Goal: Task Accomplishment & Management: Use online tool/utility

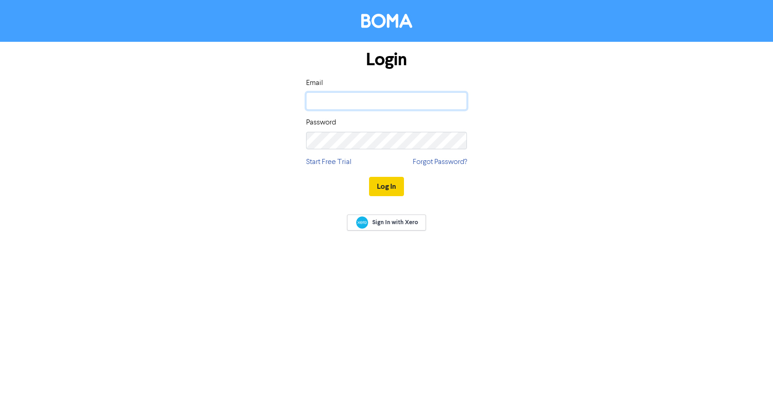
type input "[EMAIL_ADDRESS][DOMAIN_NAME]"
click at [389, 187] on button "Log In" at bounding box center [386, 186] width 35 height 19
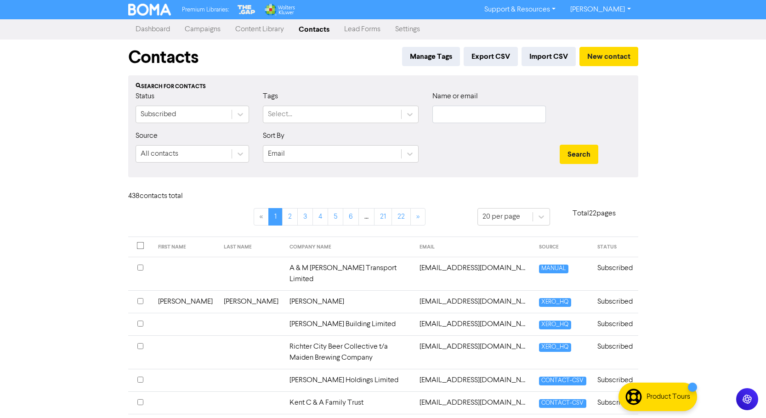
click at [193, 27] on link "Campaigns" at bounding box center [202, 29] width 51 height 18
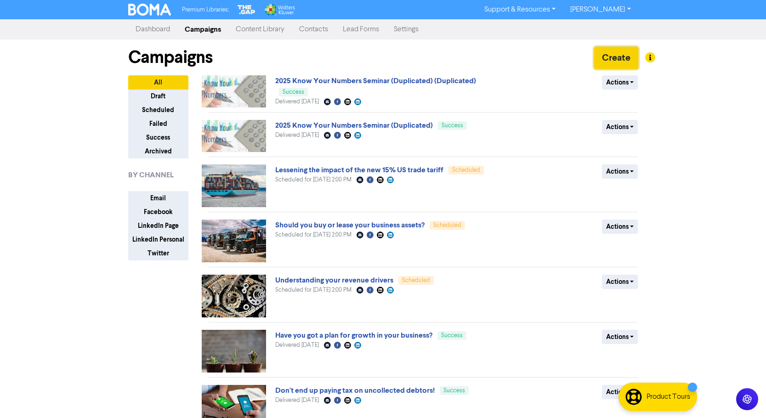
click at [611, 56] on button "Create" at bounding box center [616, 58] width 44 height 22
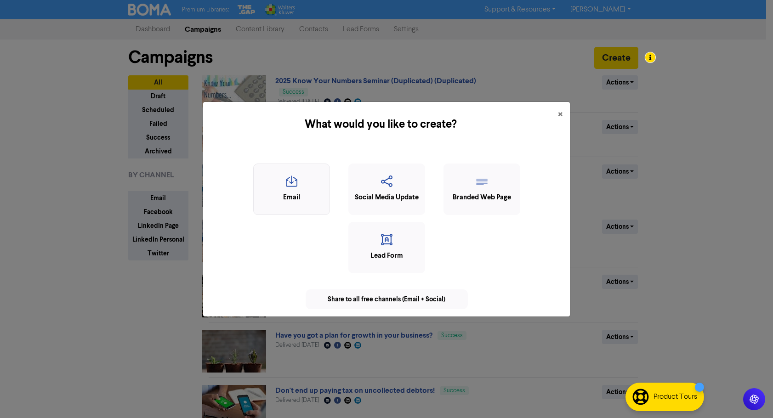
click at [296, 198] on div "Email" at bounding box center [291, 198] width 67 height 11
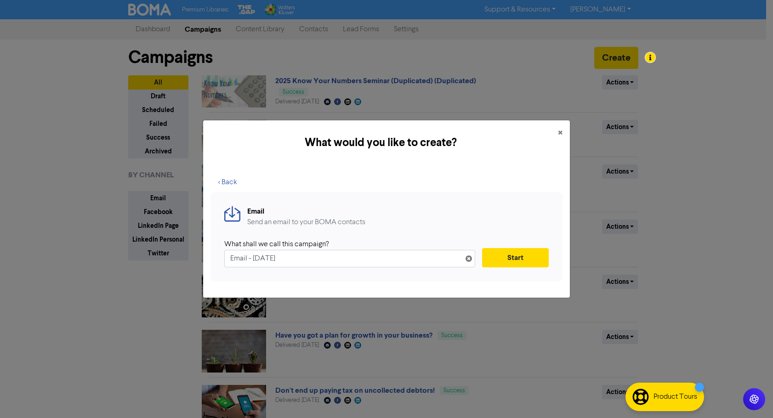
drag, startPoint x: 299, startPoint y: 258, endPoint x: 227, endPoint y: 257, distance: 71.7
click at [227, 257] on input "Email - [DATE]" at bounding box center [349, 258] width 251 height 17
type input "Thank you for attending Know Your Numbers Seminar"
click at [511, 259] on button "Start" at bounding box center [515, 257] width 67 height 19
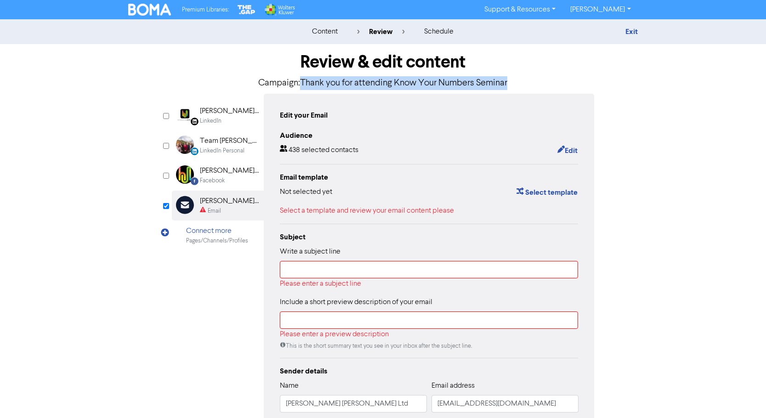
drag, startPoint x: 514, startPoint y: 81, endPoint x: 301, endPoint y: 86, distance: 213.8
click at [301, 86] on p "Campaign: Thank you for attending Know Your Numbers Seminar" at bounding box center [383, 83] width 423 height 14
copy p "Thank you for attending Know Your Numbers Seminar"
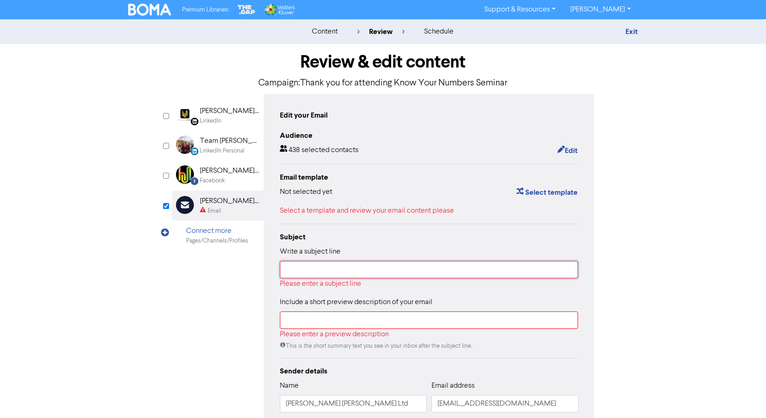
paste input "Thank you for attending Know Your Numbers Seminar"
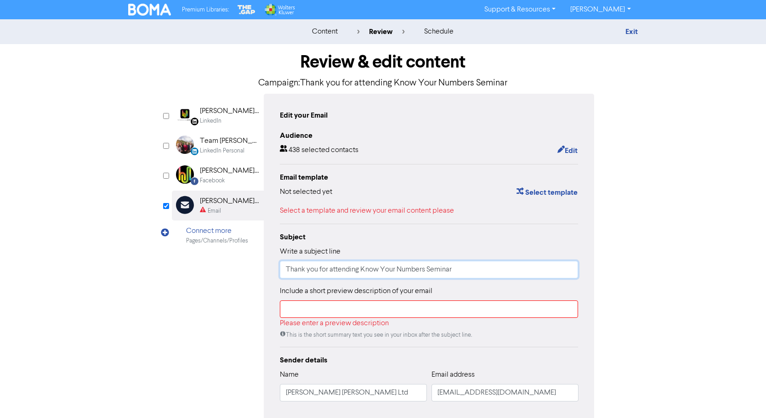
type input "Thank you for attending Know Your Numbers Seminar"
paste input "Thank you for attending our building a Better Business in 10 Steps Seminar. We …"
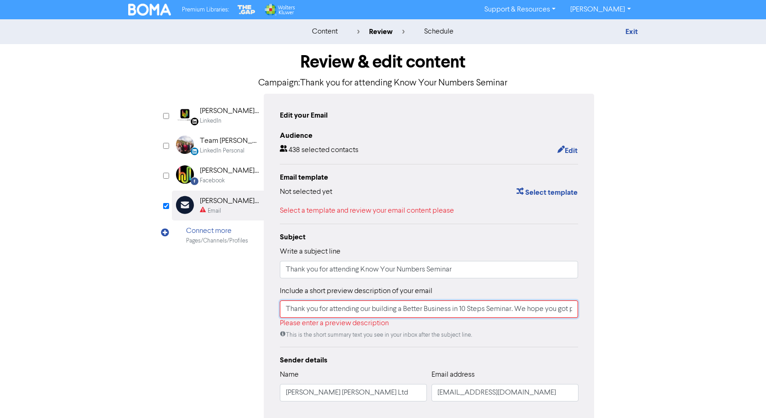
scroll to position [0, 103]
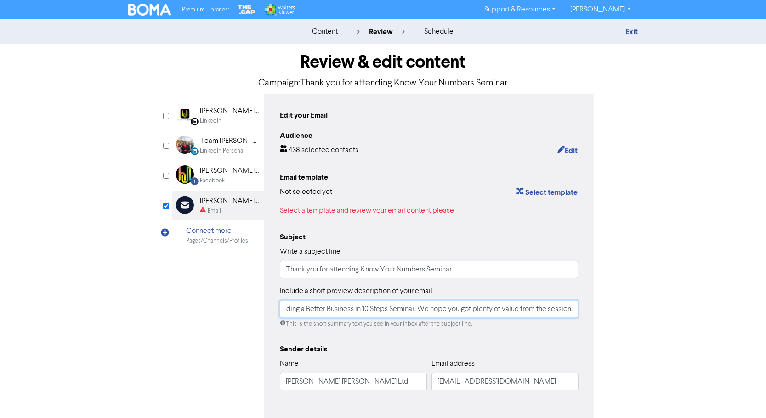
click at [384, 310] on input "Thank you for attending our building a Better Business in 10 Steps Seminar. We …" at bounding box center [429, 309] width 299 height 17
click at [377, 311] on input "Thank you for attending our know your numbers Seminar. We hope you got plenty o…" at bounding box center [429, 309] width 299 height 17
click at [396, 310] on input "Thank you for attending our Know your numbers Seminar. We hope you got plenty o…" at bounding box center [429, 309] width 299 height 17
click at [413, 310] on input "Thank you for attending our Know Your numbers Seminar. We hope you got plenty o…" at bounding box center [429, 309] width 299 height 17
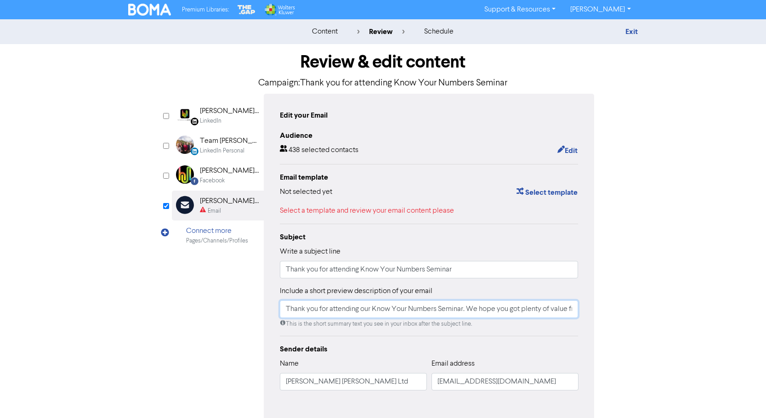
scroll to position [45, 0]
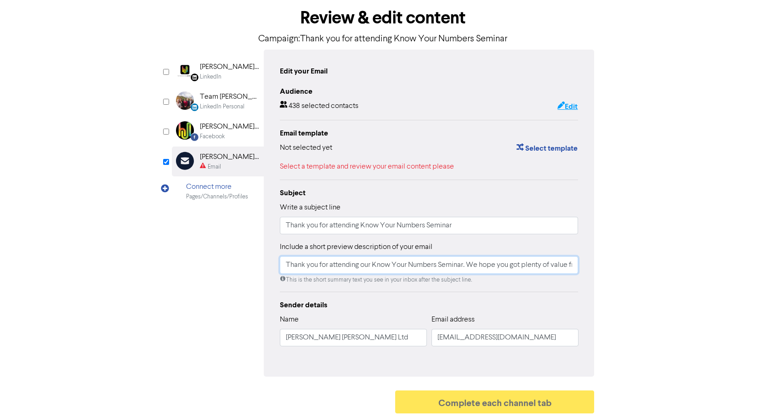
type input "Thank you for attending our Know Your Numbers Seminar. We hope you got plenty o…"
click at [568, 103] on button "Edit" at bounding box center [567, 107] width 21 height 12
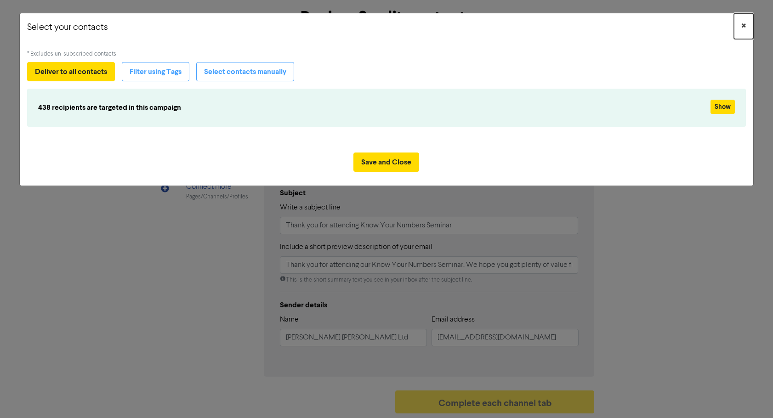
click at [746, 21] on span "×" at bounding box center [744, 26] width 5 height 14
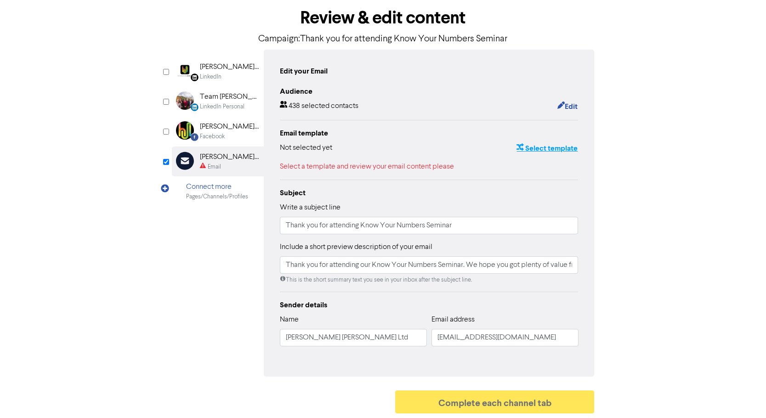
click at [558, 148] on button "Select template" at bounding box center [547, 149] width 62 height 12
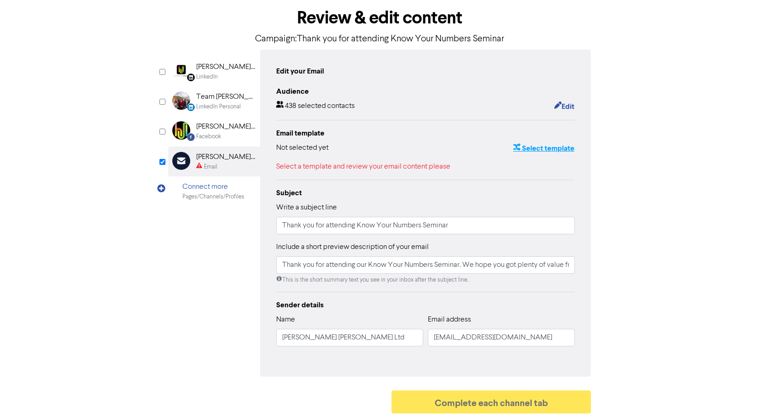
scroll to position [0, 0]
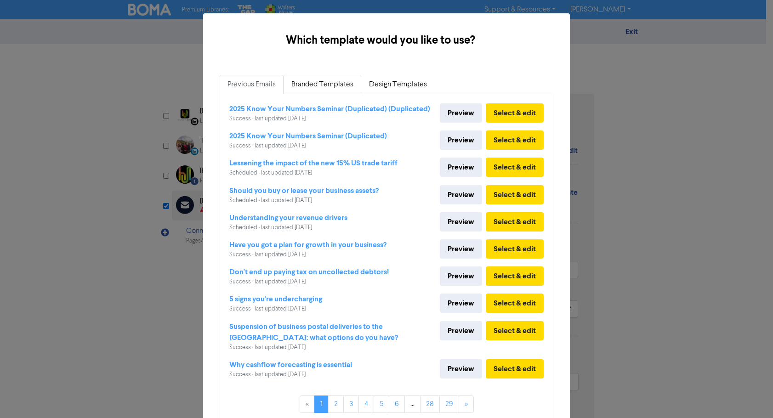
click at [314, 80] on link "Branded Templates" at bounding box center [323, 84] width 78 height 19
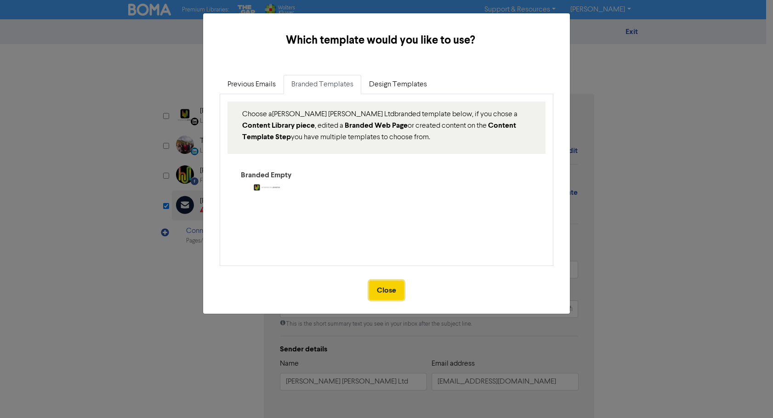
click at [390, 292] on button "Close" at bounding box center [386, 290] width 35 height 19
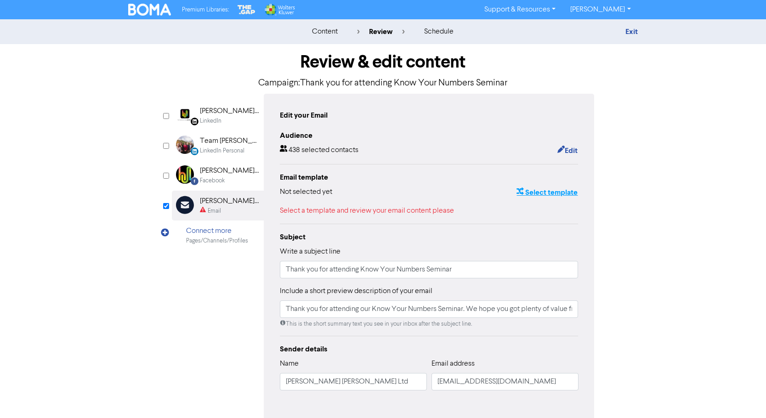
click at [532, 194] on button "Select template" at bounding box center [547, 193] width 62 height 12
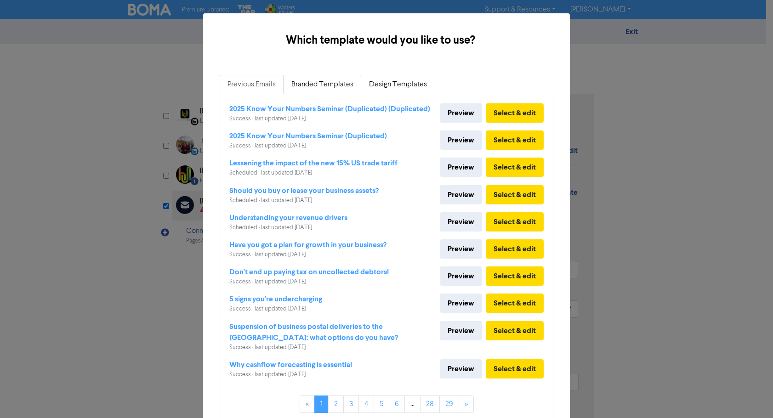
click at [316, 86] on link "Branded Templates" at bounding box center [323, 84] width 78 height 19
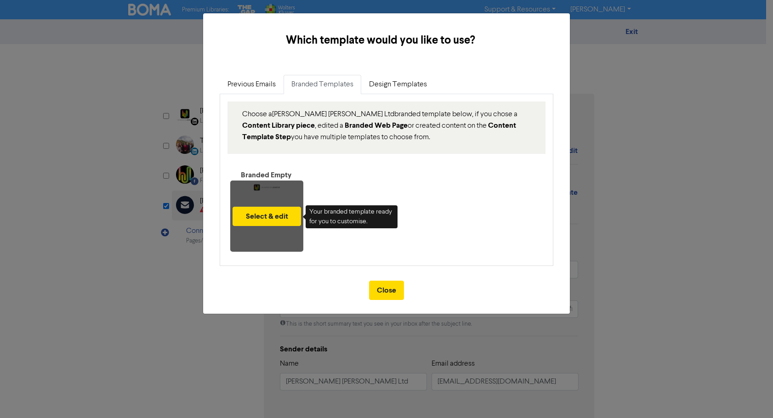
click at [263, 183] on div "Select & edit" at bounding box center [266, 216] width 73 height 71
click at [262, 214] on button "Select & edit" at bounding box center [267, 216] width 69 height 19
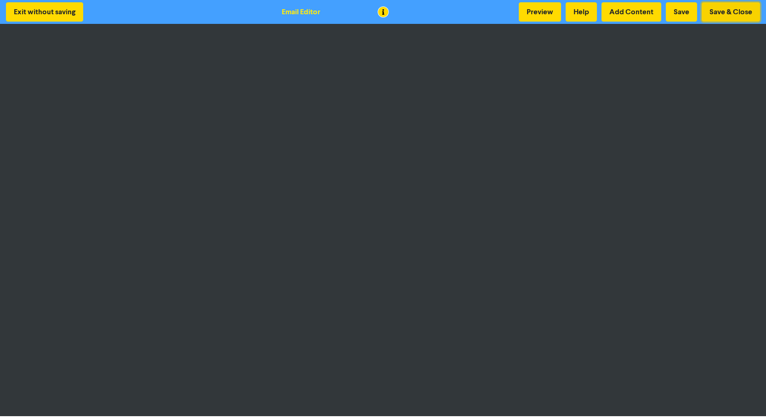
click at [720, 11] on button "Save & Close" at bounding box center [731, 11] width 58 height 19
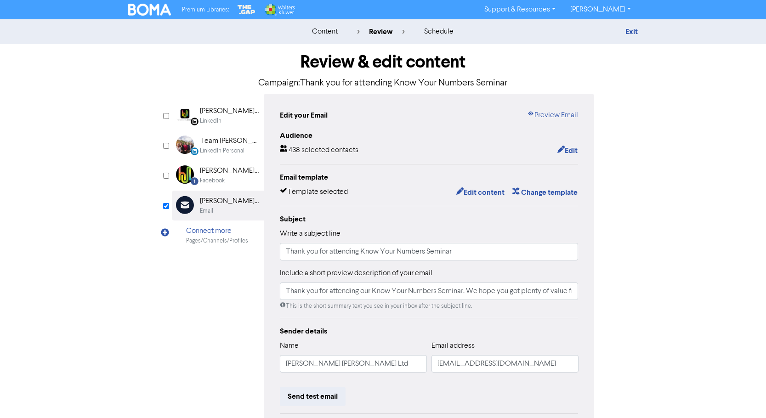
scroll to position [46, 0]
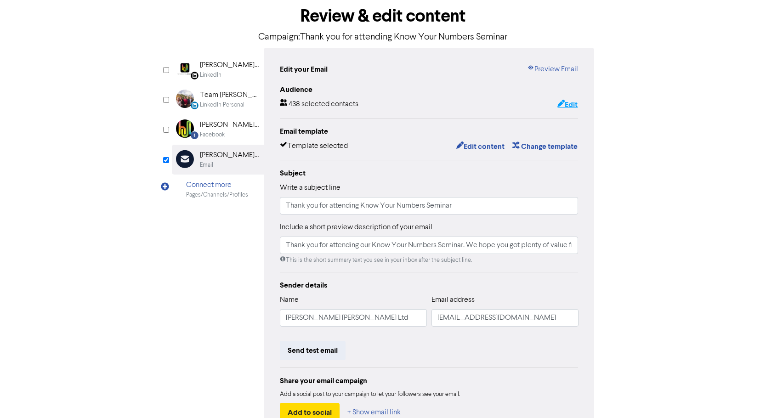
click at [575, 101] on button "Edit" at bounding box center [567, 105] width 21 height 12
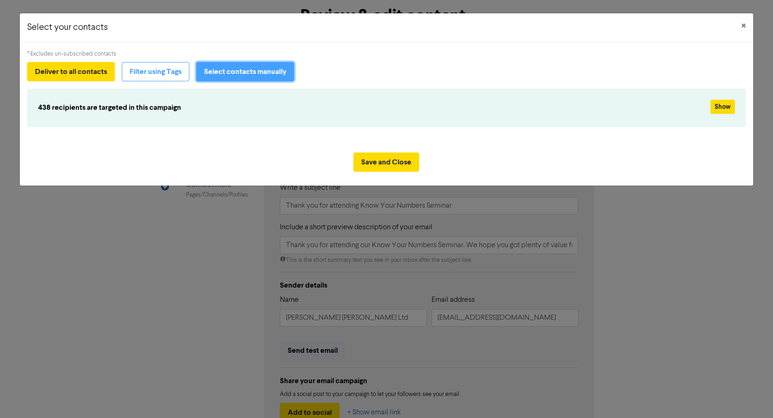
click at [243, 75] on button "Select contacts manually" at bounding box center [245, 71] width 98 height 19
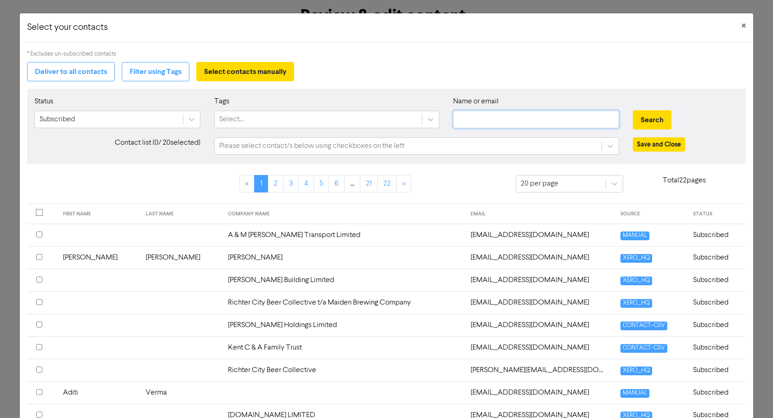
click at [453, 120] on input "text" at bounding box center [536, 119] width 166 height 17
click at [637, 125] on button "Search" at bounding box center [652, 119] width 39 height 19
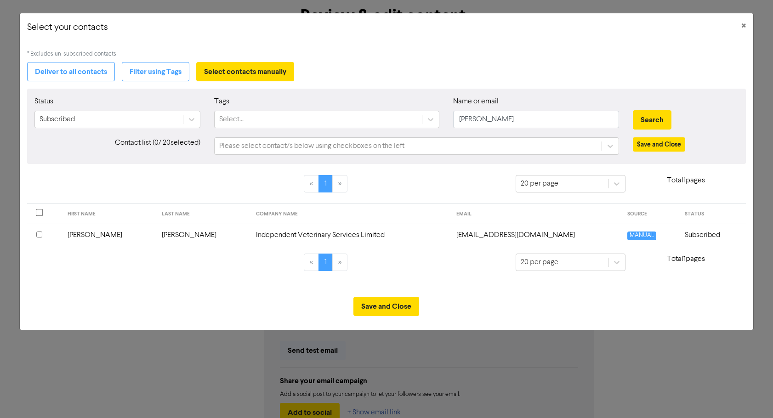
click at [37, 234] on input "checkbox" at bounding box center [39, 235] width 6 height 6
drag, startPoint x: 496, startPoint y: 120, endPoint x: 455, endPoint y: 119, distance: 40.9
click at [455, 119] on input "[PERSON_NAME]" at bounding box center [536, 119] width 166 height 17
click at [633, 110] on button "Search" at bounding box center [652, 119] width 39 height 19
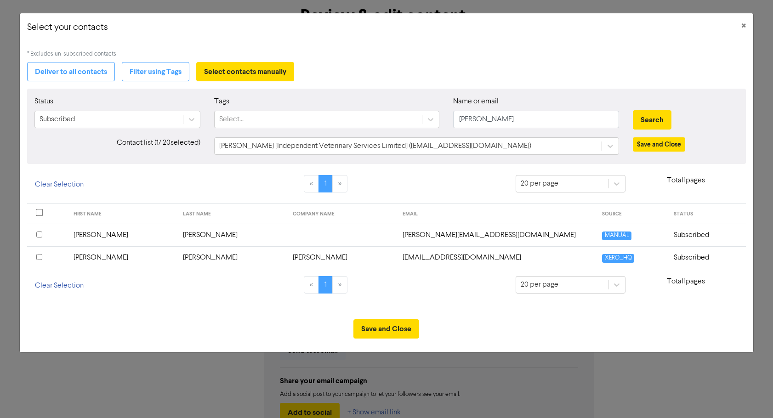
click at [41, 235] on input "checkbox" at bounding box center [39, 235] width 6 height 6
click at [38, 256] on input "checkbox" at bounding box center [39, 257] width 6 height 6
drag, startPoint x: 482, startPoint y: 119, endPoint x: 456, endPoint y: 119, distance: 25.8
click at [456, 119] on input "[PERSON_NAME]" at bounding box center [536, 119] width 166 height 17
click at [654, 116] on button "Search" at bounding box center [652, 119] width 39 height 19
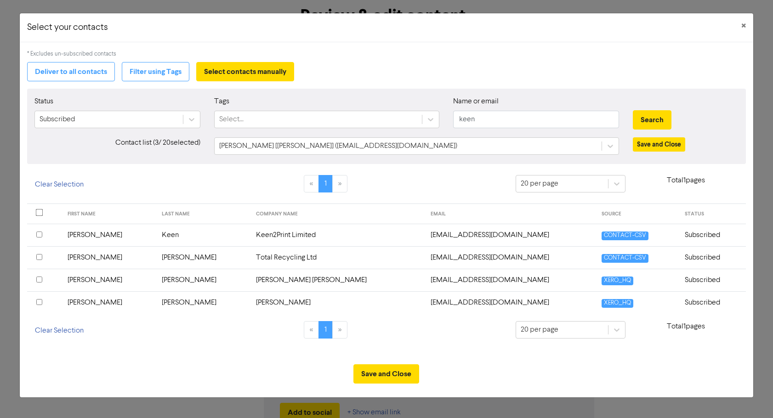
click at [39, 234] on input "checkbox" at bounding box center [39, 235] width 6 height 6
drag, startPoint x: 482, startPoint y: 118, endPoint x: 452, endPoint y: 119, distance: 30.3
click at [452, 119] on div "Name or email keen" at bounding box center [535, 116] width 179 height 40
click at [660, 116] on button "Search" at bounding box center [652, 119] width 39 height 19
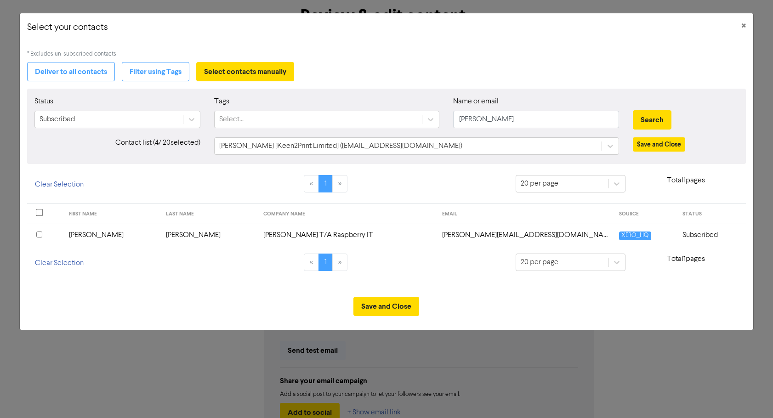
click at [38, 235] on input "checkbox" at bounding box center [39, 235] width 6 height 6
drag, startPoint x: 489, startPoint y: 118, endPoint x: 451, endPoint y: 119, distance: 37.7
click at [451, 119] on div "Name or email [PERSON_NAME]" at bounding box center [535, 116] width 179 height 40
click at [657, 121] on button "Search" at bounding box center [652, 119] width 39 height 19
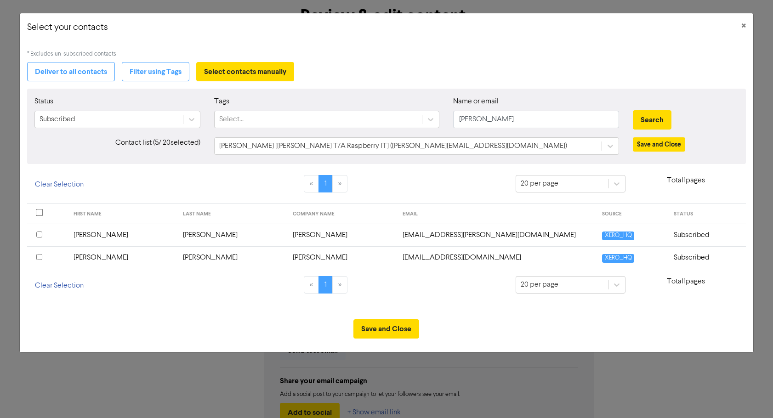
click at [40, 257] on input "checkbox" at bounding box center [39, 257] width 6 height 6
drag, startPoint x: 496, startPoint y: 120, endPoint x: 455, endPoint y: 119, distance: 40.9
click at [455, 119] on input "[PERSON_NAME]" at bounding box center [536, 119] width 166 height 17
type input "[PERSON_NAME]"
click at [633, 110] on button "Search" at bounding box center [652, 119] width 39 height 19
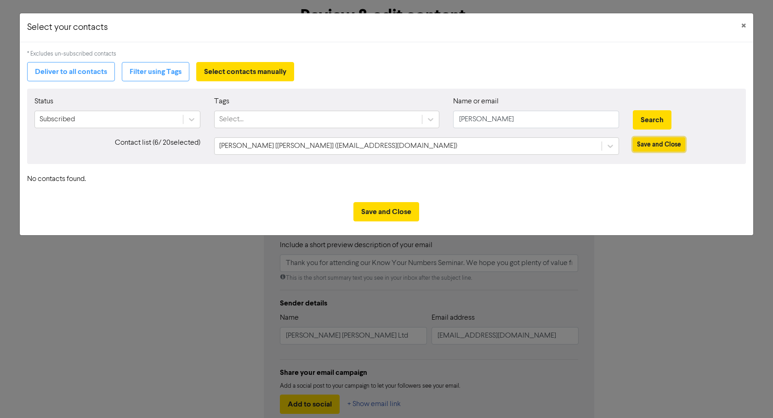
click at [648, 144] on button "Save and Close" at bounding box center [659, 144] width 52 height 14
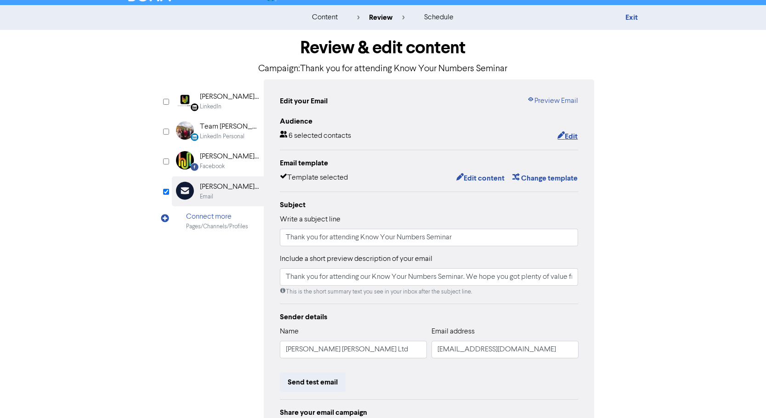
scroll to position [0, 0]
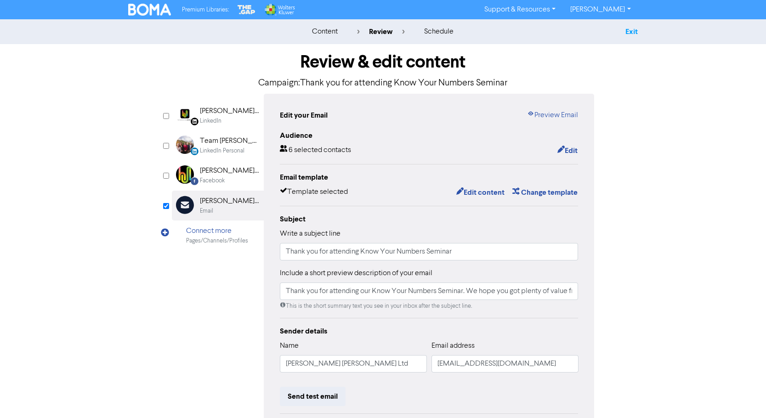
click at [633, 31] on link "Exit" at bounding box center [632, 31] width 12 height 9
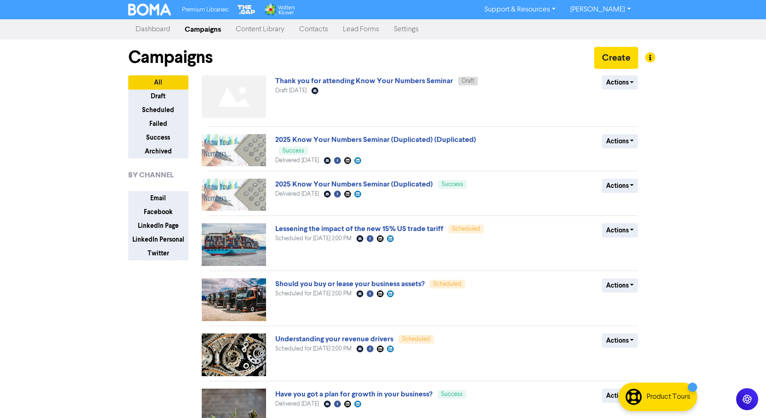
click at [319, 32] on link "Contacts" at bounding box center [314, 29] width 44 height 18
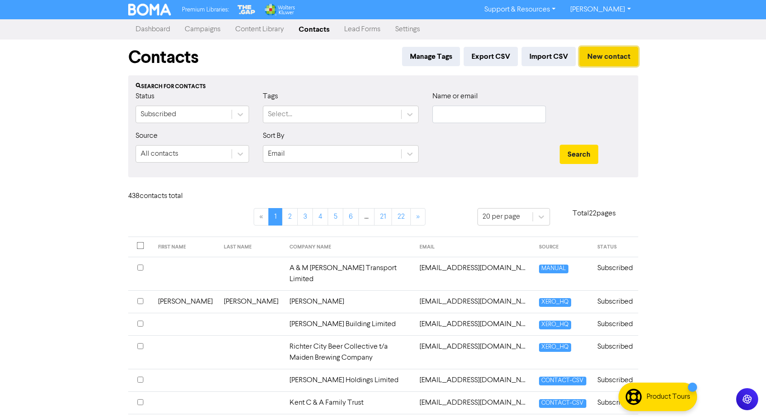
click at [598, 56] on button "New contact" at bounding box center [609, 56] width 59 height 19
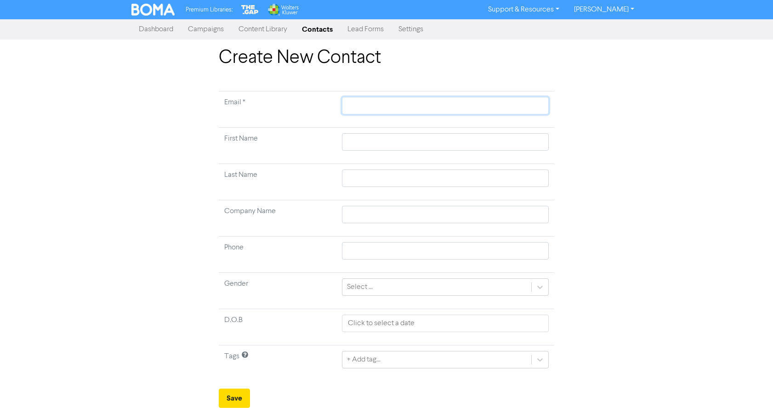
click at [357, 105] on input "text" at bounding box center [445, 105] width 207 height 17
type input "j"
type input "jo"
type input "jol"
type input "jole"
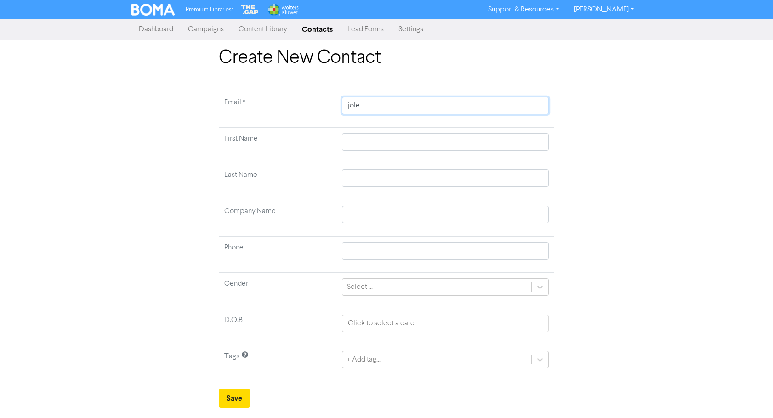
type input "jolen"
type input "[PERSON_NAME]"
type input "[PERSON_NAME]."
type input "[PERSON_NAME].c"
type input "[PERSON_NAME][DOMAIN_NAME]"
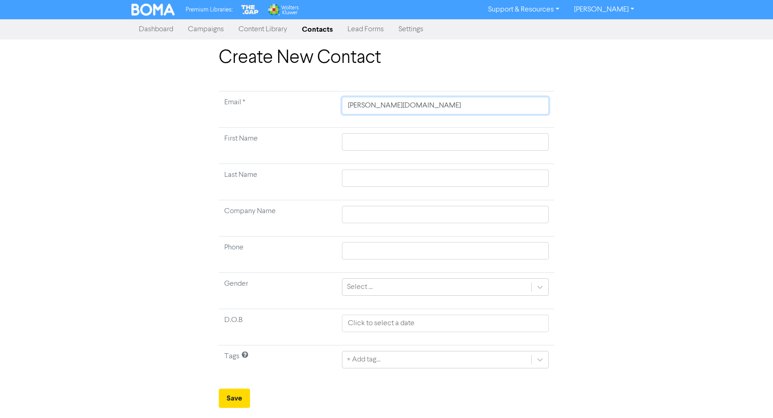
type input "[PERSON_NAME].cru"
type input "[PERSON_NAME].[PERSON_NAME]"
click at [355, 139] on td at bounding box center [442, 146] width 218 height 36
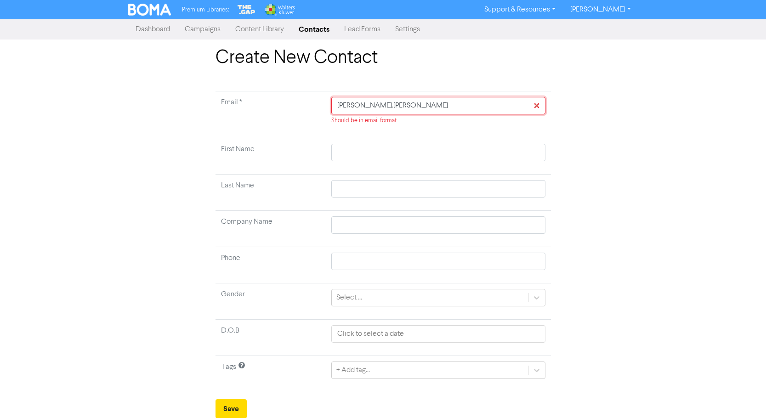
click at [372, 105] on input "[PERSON_NAME].[PERSON_NAME]" at bounding box center [439, 105] width 214 height 17
type input "[PERSON_NAME].[PERSON_NAME]@"
type input "[PERSON_NAME].[PERSON_NAME]@z"
type input "[PERSON_NAME].[PERSON_NAME]@zo"
type input "[PERSON_NAME].[PERSON_NAME]@zon"
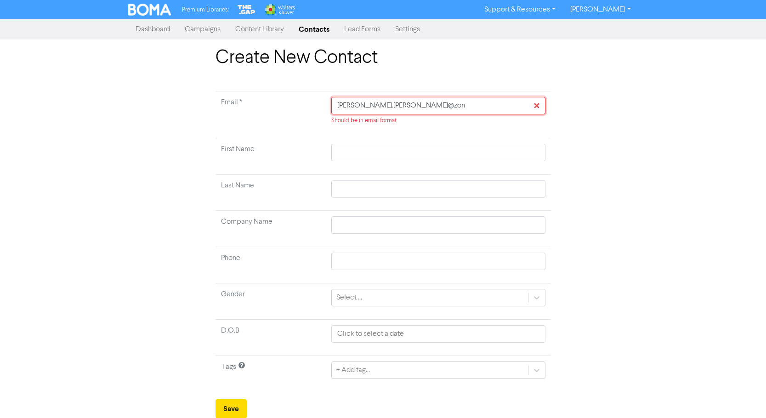
type input "[PERSON_NAME].[PERSON_NAME]@zone"
type input "[PERSON_NAME].[PERSON_NAME]@zones"
type input "[PERSON_NAME].[PERSON_NAME]@zones."
type input "[PERSON_NAME].[PERSON_NAME]@zones.c"
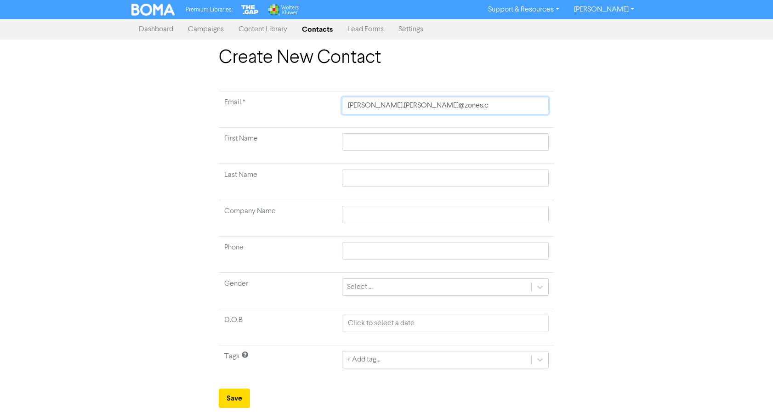
type input "[PERSON_NAME][EMAIL_ADDRESS][PERSON_NAME][DOMAIN_NAME]"
type input "[PERSON_NAME][EMAIL_ADDRESS][PERSON_NAME][DOMAIN_NAME]."
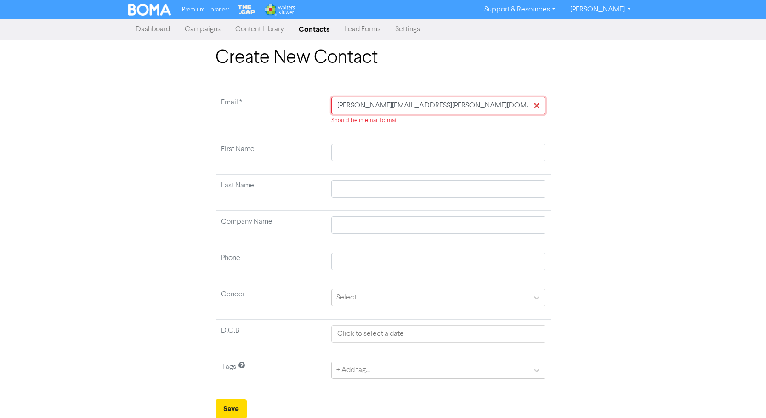
type input "[PERSON_NAME].[PERSON_NAME]@zones.co.n"
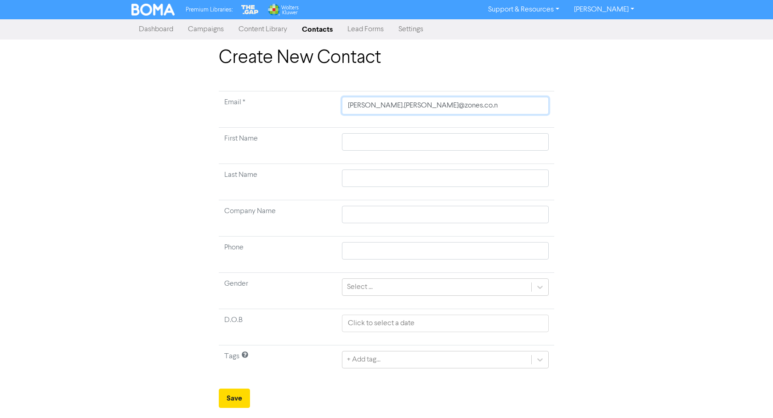
type input "[PERSON_NAME][EMAIL_ADDRESS][PERSON_NAME][DOMAIN_NAME]"
click at [362, 133] on td at bounding box center [446, 146] width 218 height 36
click at [361, 139] on input "text" at bounding box center [445, 141] width 207 height 17
type input "J"
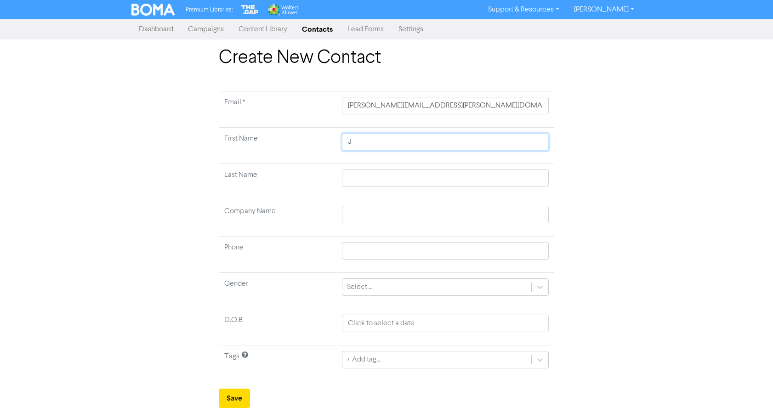
type input "Jo"
type input "Jol"
type input "Jole"
type input "Jolen"
type input "[PERSON_NAME]"
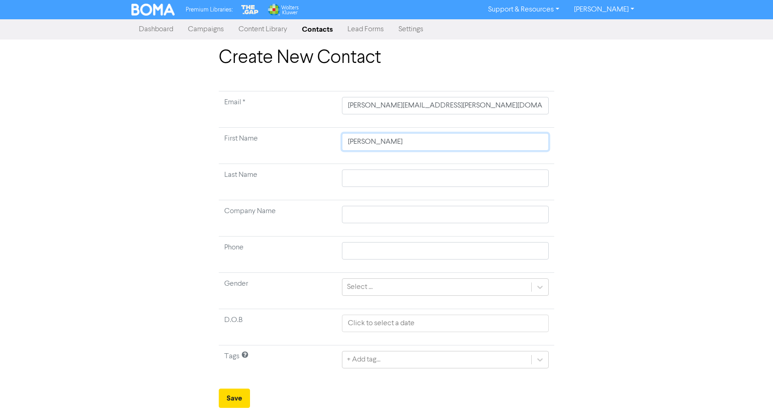
type input "[PERSON_NAME]"
click at [352, 175] on input "text" at bounding box center [445, 178] width 207 height 17
type input "C"
type input "Cr"
type input "Cru"
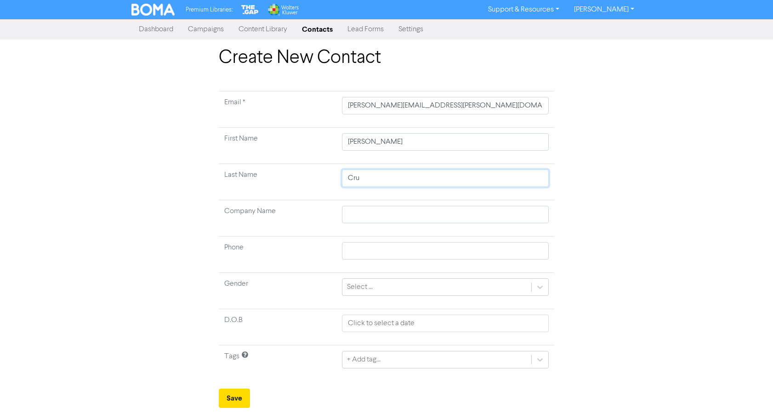
type input "[PERSON_NAME]"
click at [367, 212] on input "text" at bounding box center [445, 214] width 207 height 17
type input "Z"
type input "Zo"
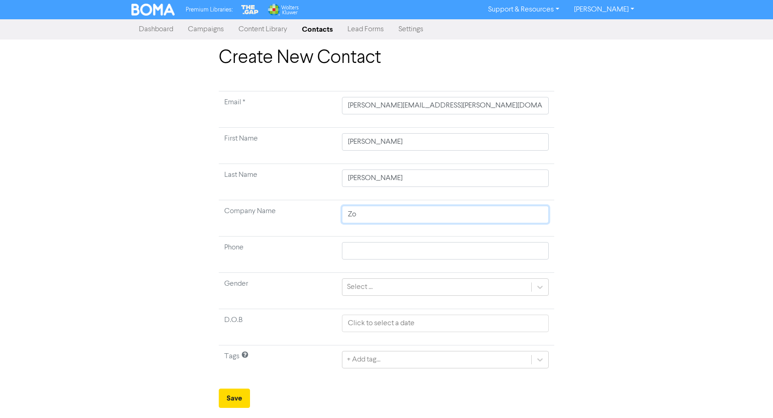
type input "Zon"
type input "Zone"
type input "Zones"
click at [234, 396] on button "Save" at bounding box center [234, 398] width 31 height 19
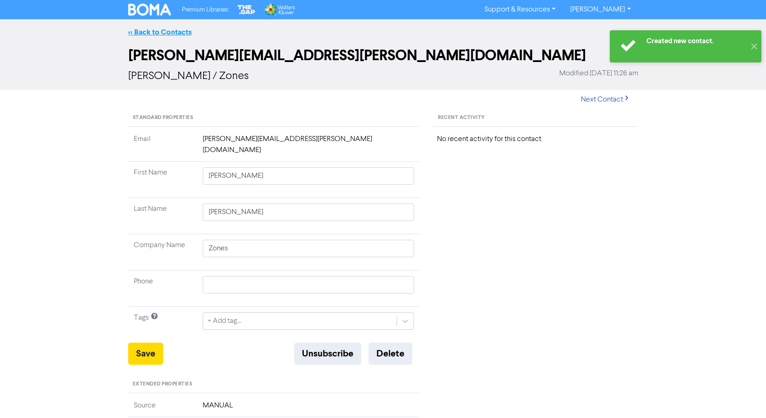
click at [143, 31] on link "<< Back to Contacts" at bounding box center [159, 32] width 63 height 9
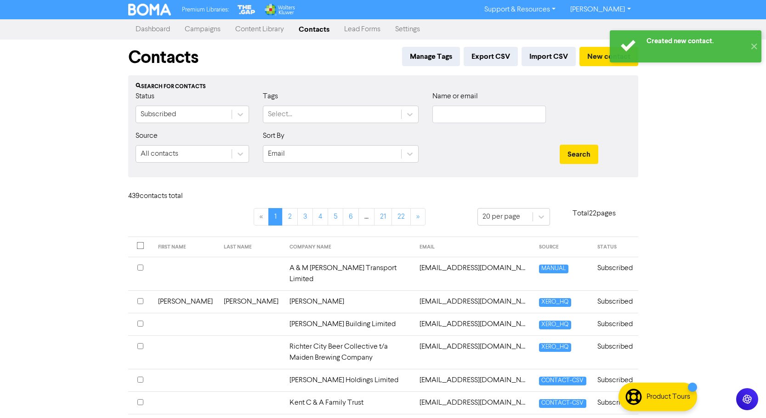
click at [201, 28] on link "Campaigns" at bounding box center [202, 29] width 51 height 18
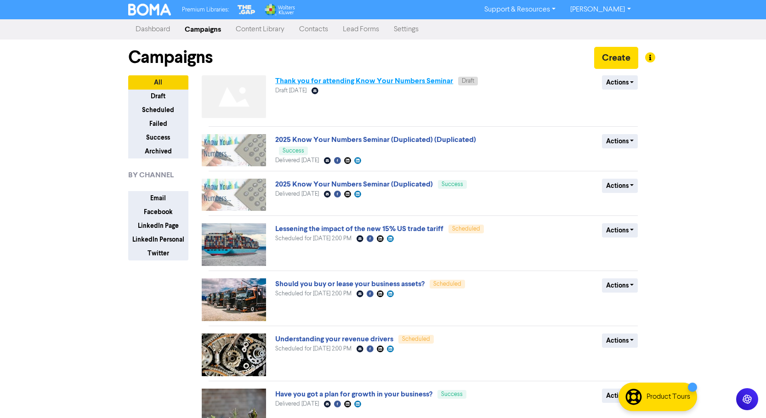
click at [406, 80] on link "Thank you for attending Know Your Numbers Seminar" at bounding box center [364, 80] width 178 height 9
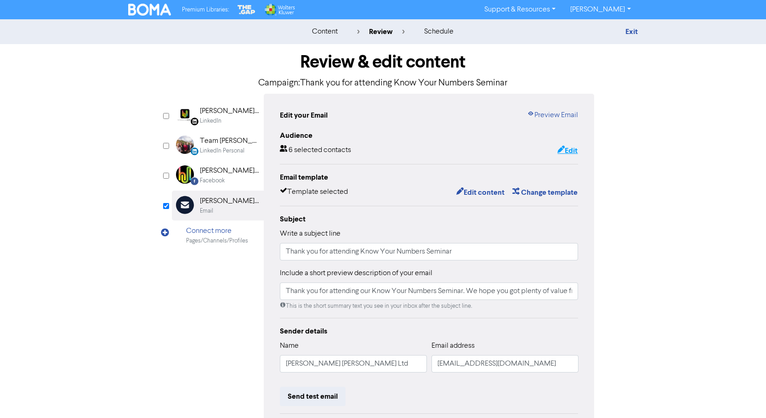
click at [574, 148] on button "Edit" at bounding box center [567, 151] width 21 height 12
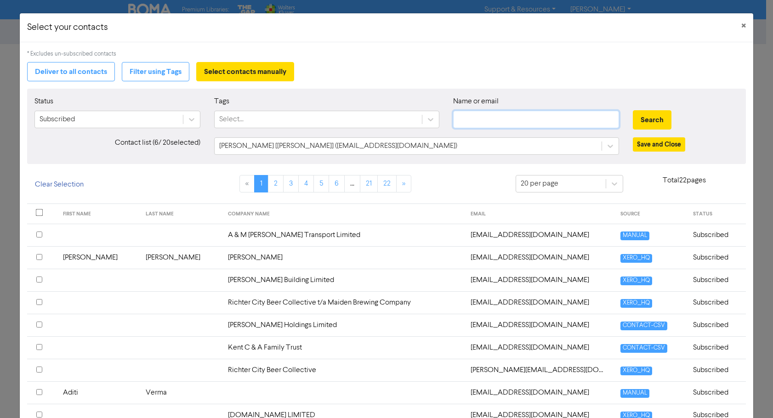
click at [470, 113] on input "text" at bounding box center [536, 119] width 166 height 17
type input "[PERSON_NAME]"
click at [640, 123] on button "Search" at bounding box center [652, 119] width 39 height 19
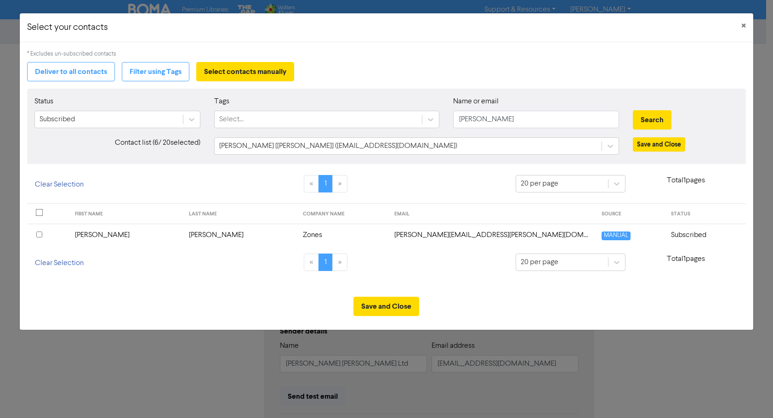
click at [38, 235] on input "checkbox" at bounding box center [39, 235] width 6 height 6
click at [394, 303] on button "Save and Close" at bounding box center [387, 306] width 66 height 19
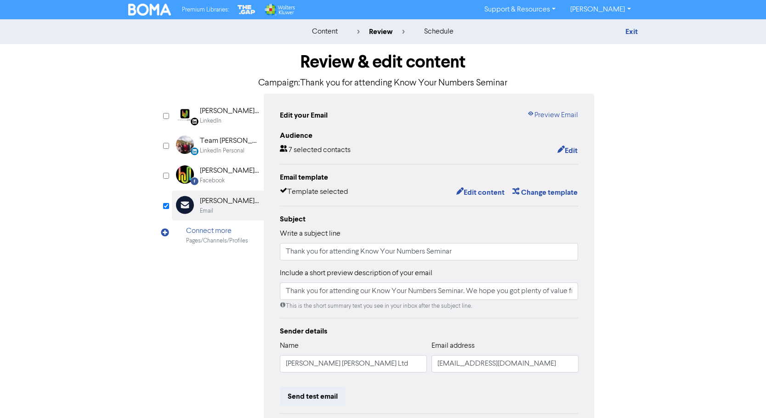
click at [716, 111] on div "content review schedule Exit Review & edit content Campaign: Thank you for atte…" at bounding box center [383, 272] width 766 height 507
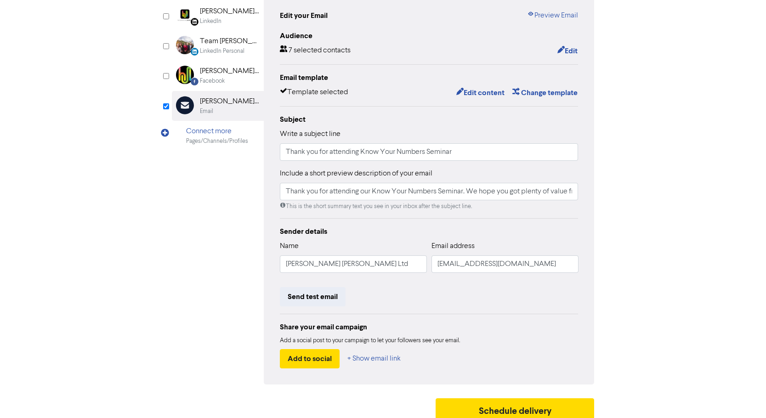
scroll to position [109, 0]
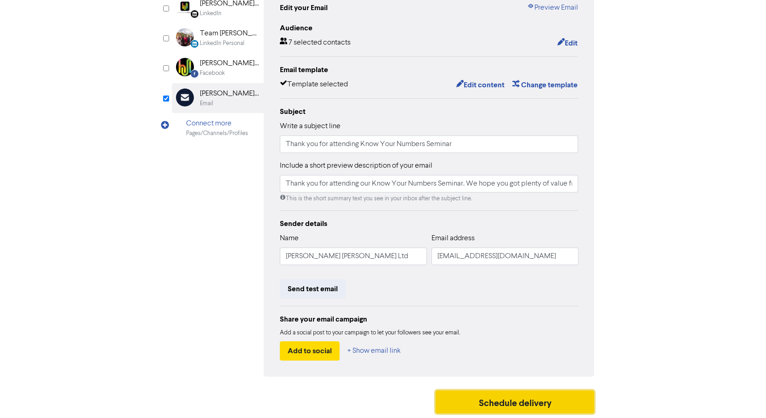
click at [479, 398] on button "Schedule delivery" at bounding box center [515, 402] width 159 height 23
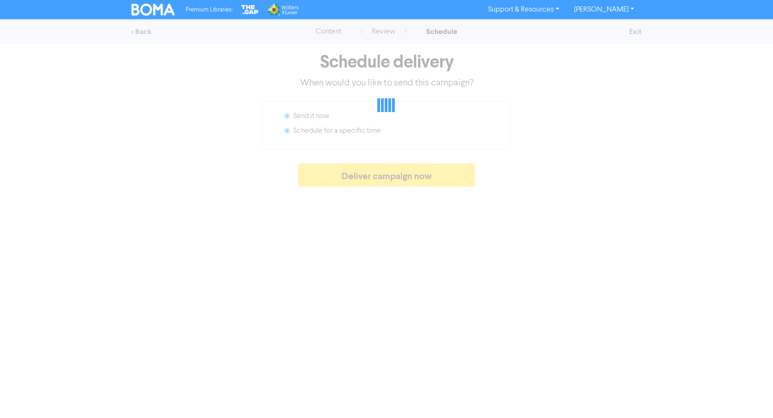
radio input "false"
radio input "true"
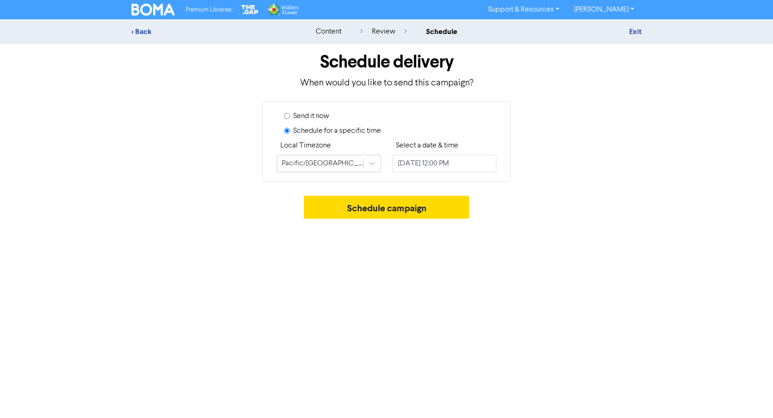
click at [286, 116] on input "Send it now" at bounding box center [287, 116] width 6 height 6
radio input "true"
radio input "false"
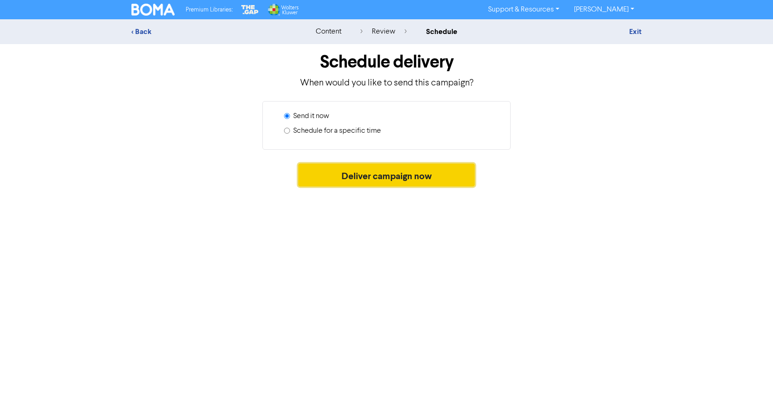
click at [352, 175] on button "Deliver campaign now" at bounding box center [386, 175] width 177 height 23
